Goal: Transaction & Acquisition: Purchase product/service

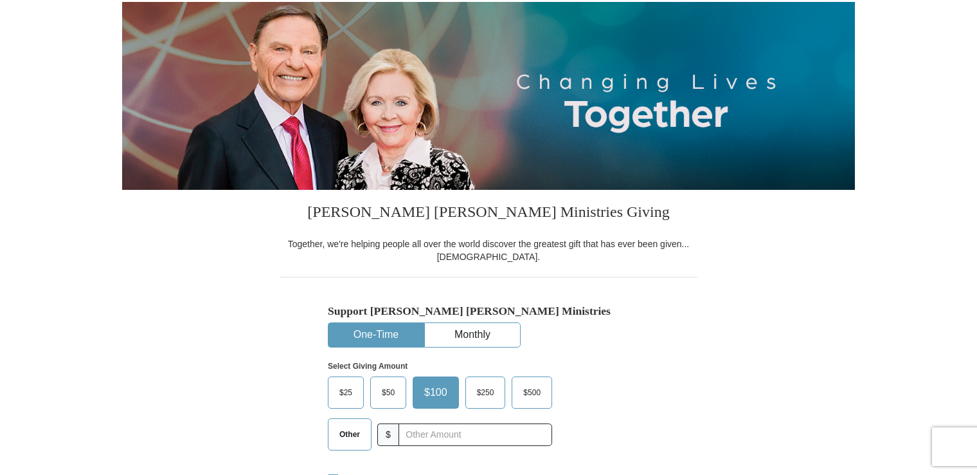
scroll to position [193, 0]
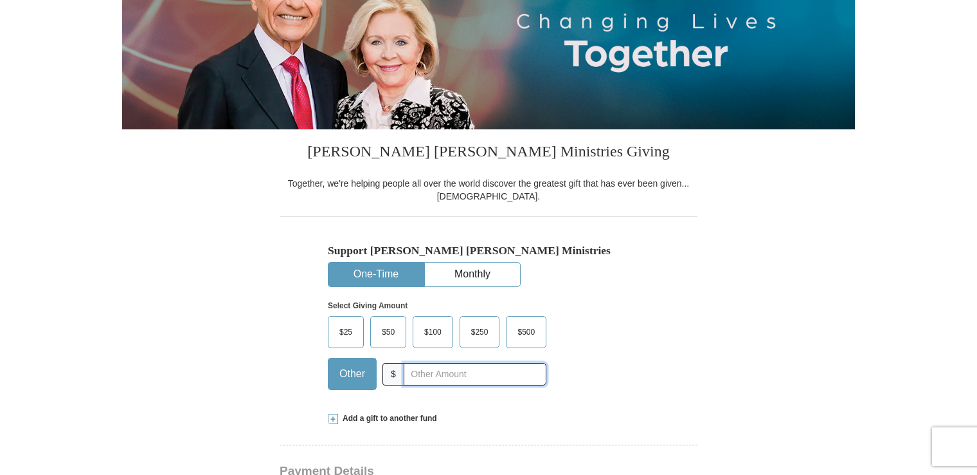
click at [424, 372] on input "text" at bounding box center [475, 374] width 143 height 23
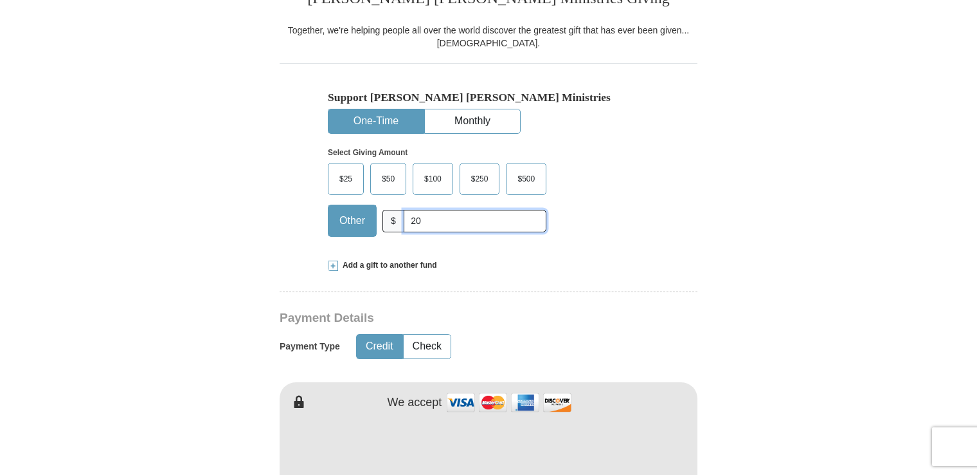
scroll to position [386, 0]
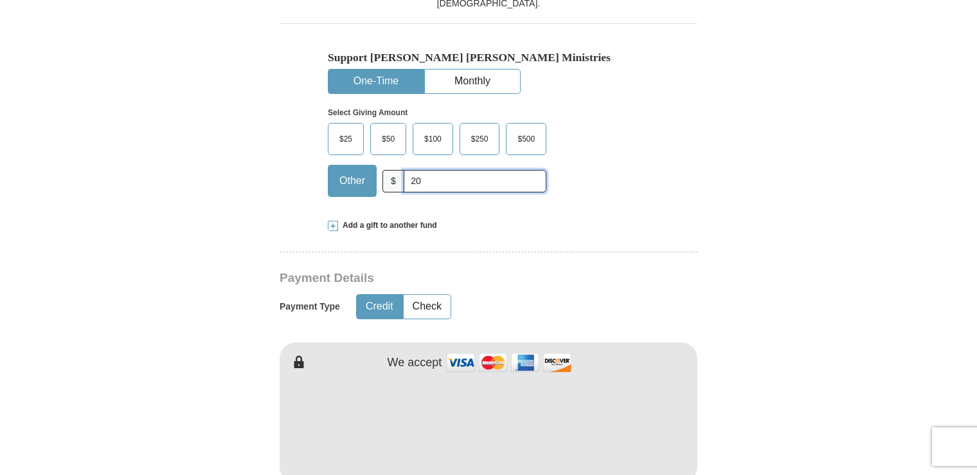
type input "20"
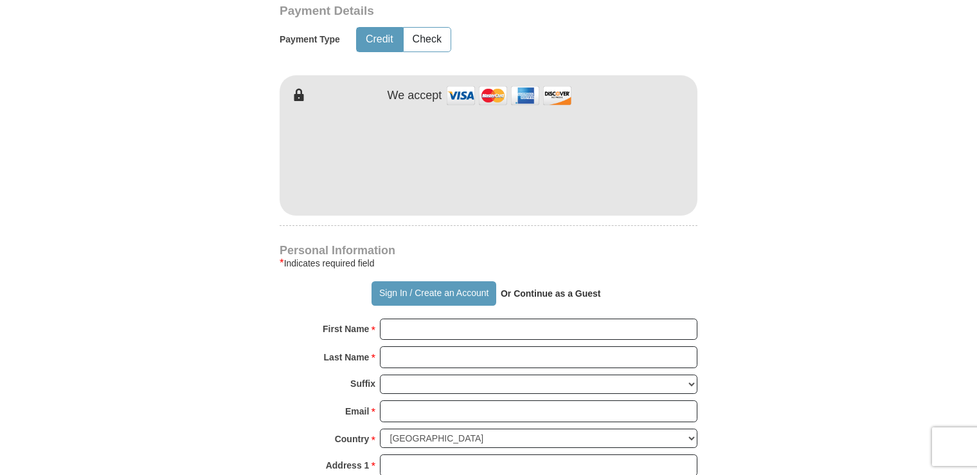
scroll to position [707, 0]
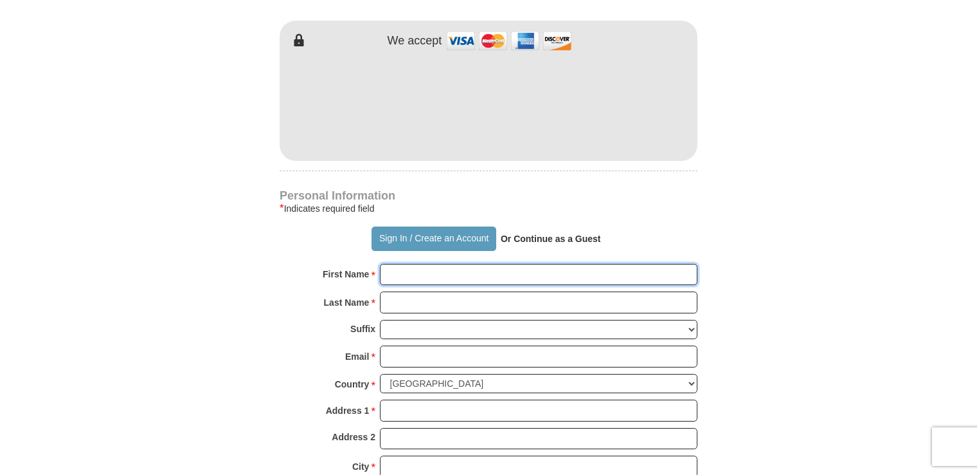
click at [426, 274] on input "First Name *" at bounding box center [539, 275] width 318 height 22
type input "[PERSON_NAME]"
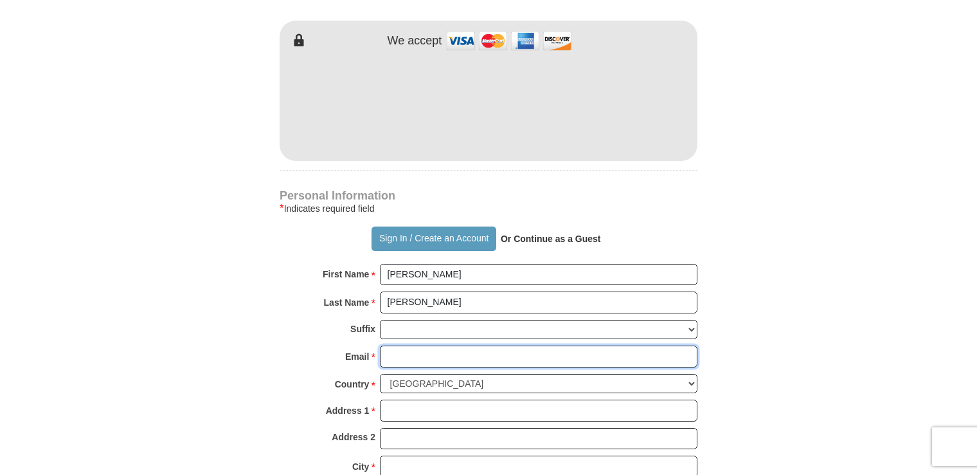
type input "[EMAIL_ADDRESS][DOMAIN_NAME]"
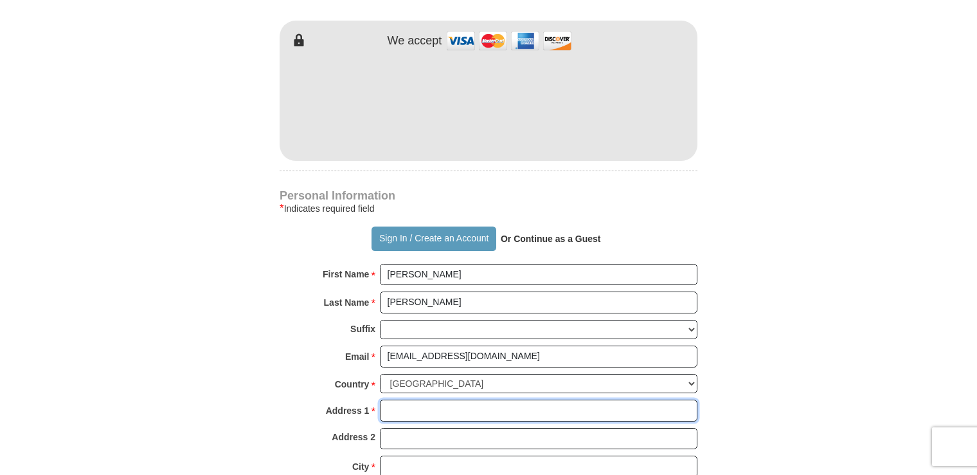
type input "[STREET_ADDRESS][PERSON_NAME]"
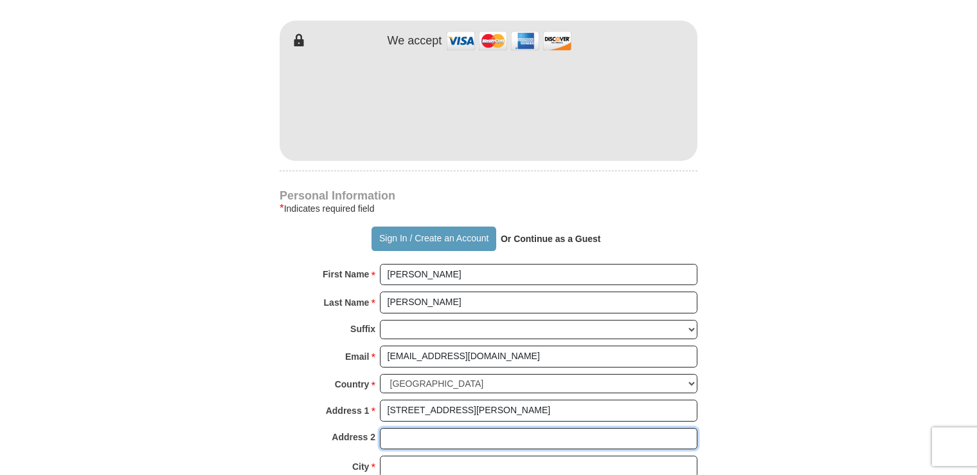
type input "[STREET_ADDRESS][PERSON_NAME]"
type input "[GEOGRAPHIC_DATA]"
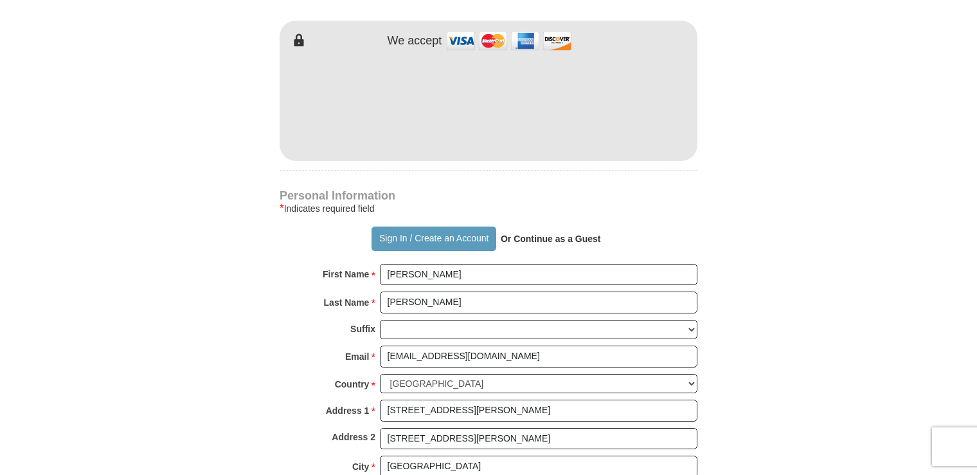
select select "MA"
type input "02333"
type input "7748266795"
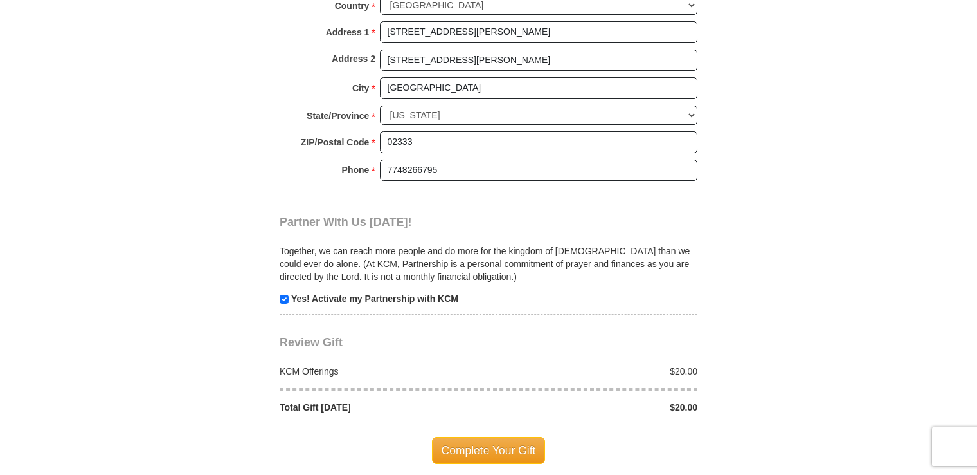
scroll to position [1093, 0]
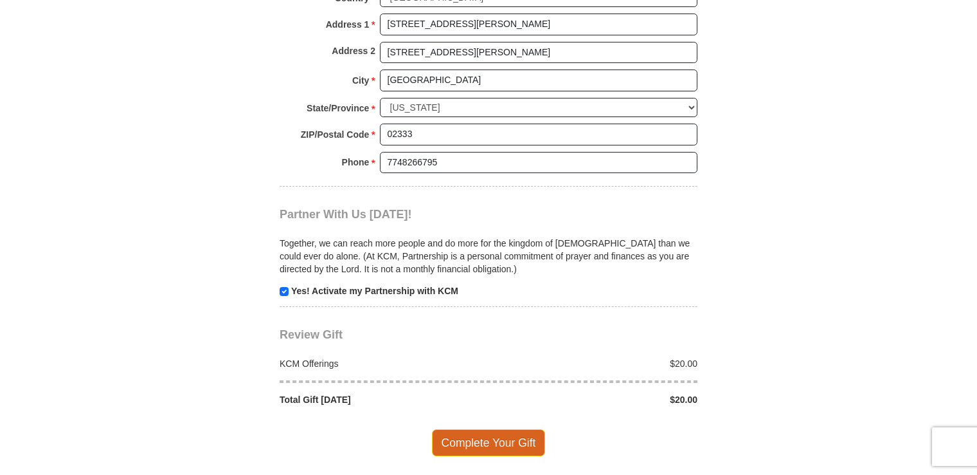
drag, startPoint x: 491, startPoint y: 431, endPoint x: 500, endPoint y: 430, distance: 8.6
click at [500, 430] on span "Complete Your Gift" at bounding box center [489, 442] width 114 height 27
